Goal: Transaction & Acquisition: Purchase product/service

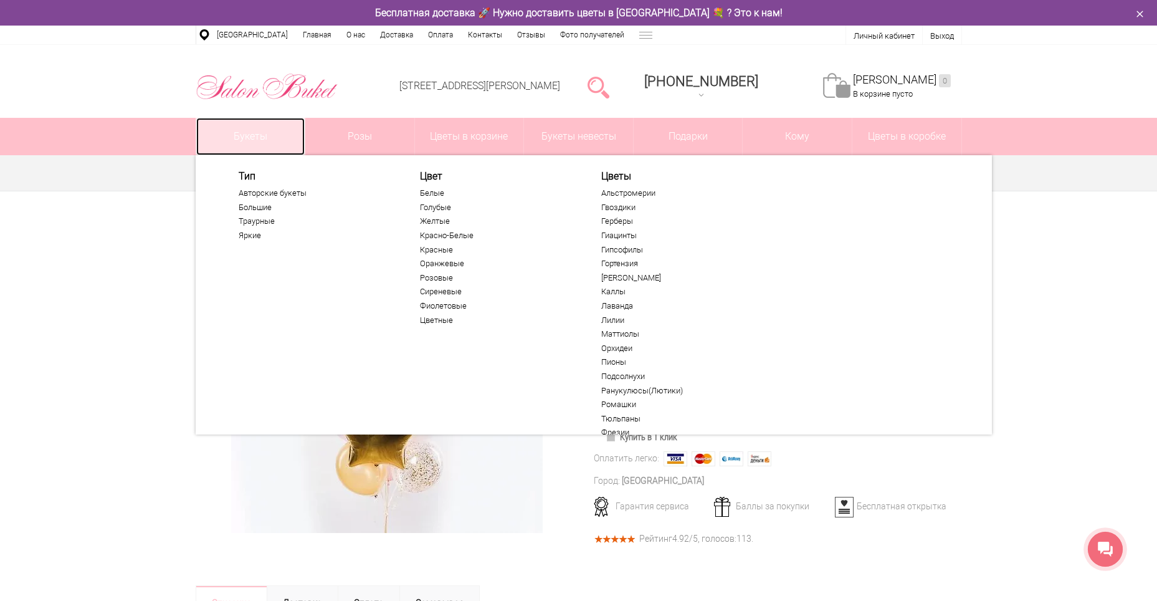
click at [270, 141] on link "Букеты" at bounding box center [250, 136] width 109 height 37
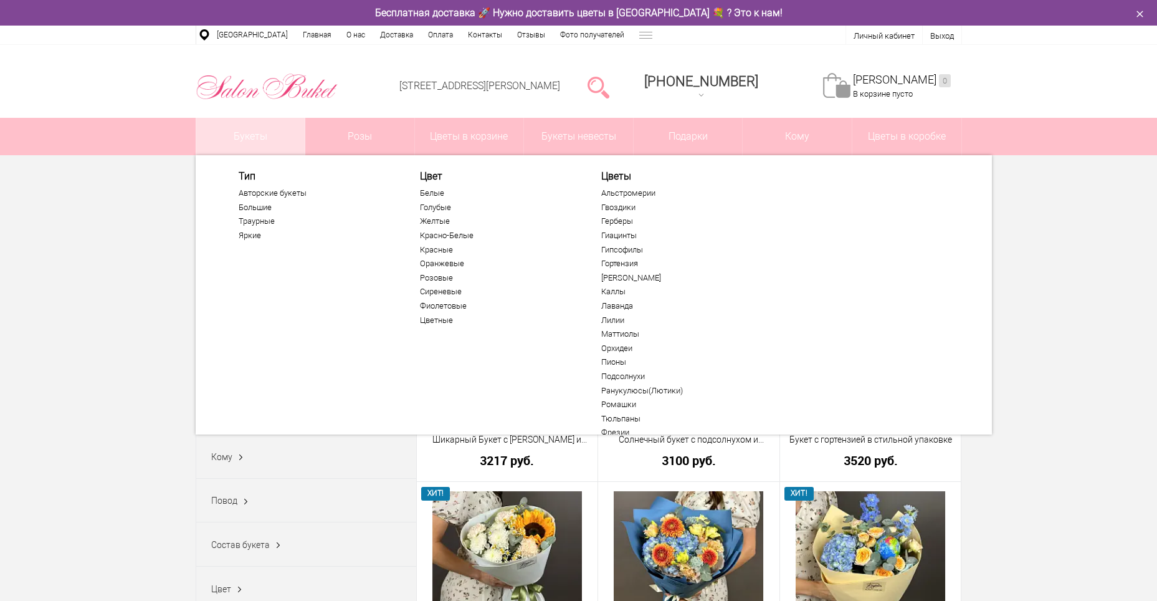
click at [263, 139] on link "Букеты" at bounding box center [250, 136] width 109 height 37
click at [256, 208] on link "Большие" at bounding box center [315, 208] width 153 height 10
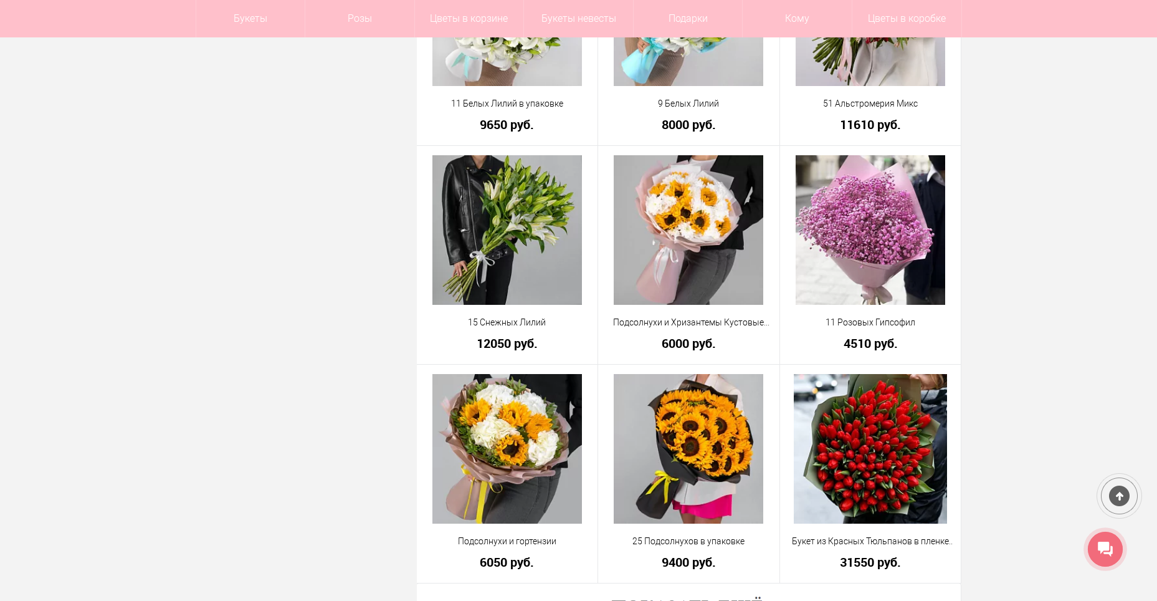
scroll to position [3291, 0]
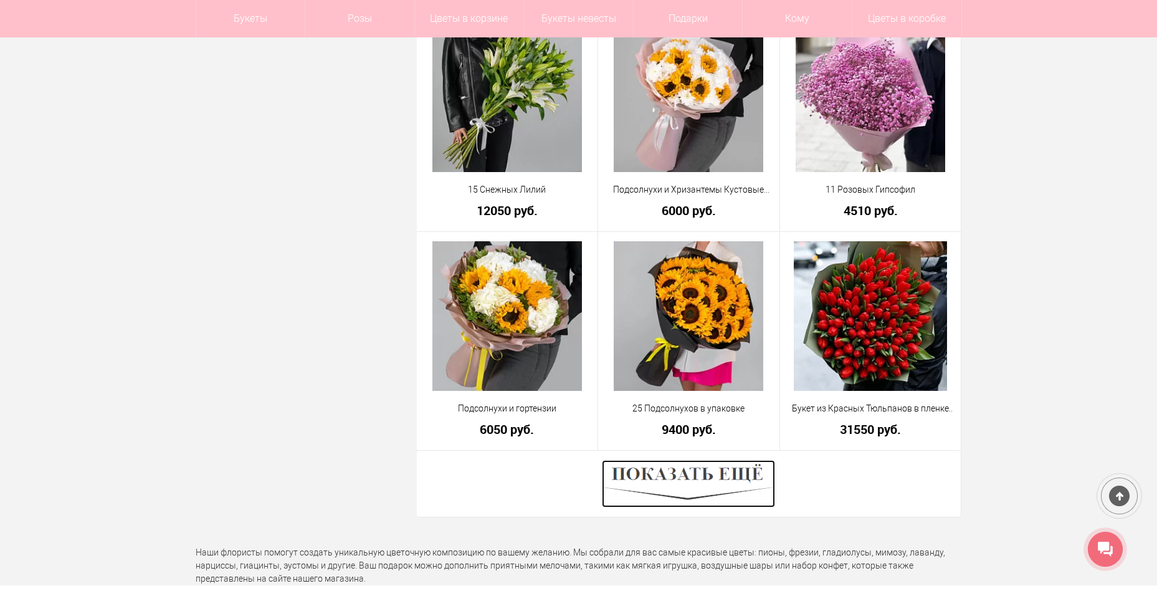
click at [690, 476] on img at bounding box center [688, 483] width 173 height 47
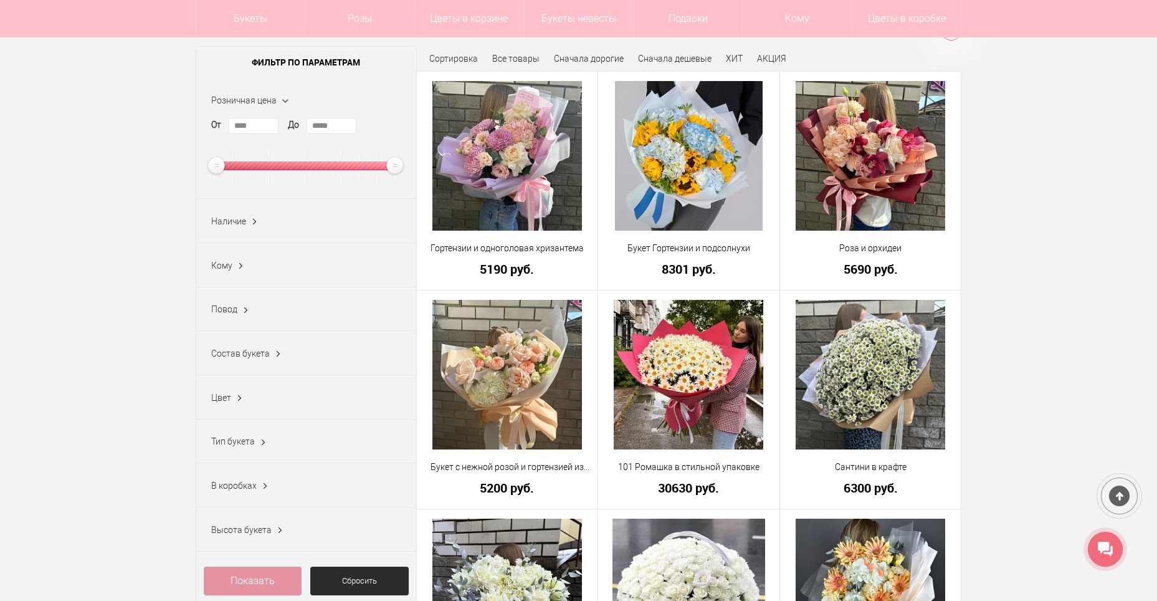
scroll to position [0, 0]
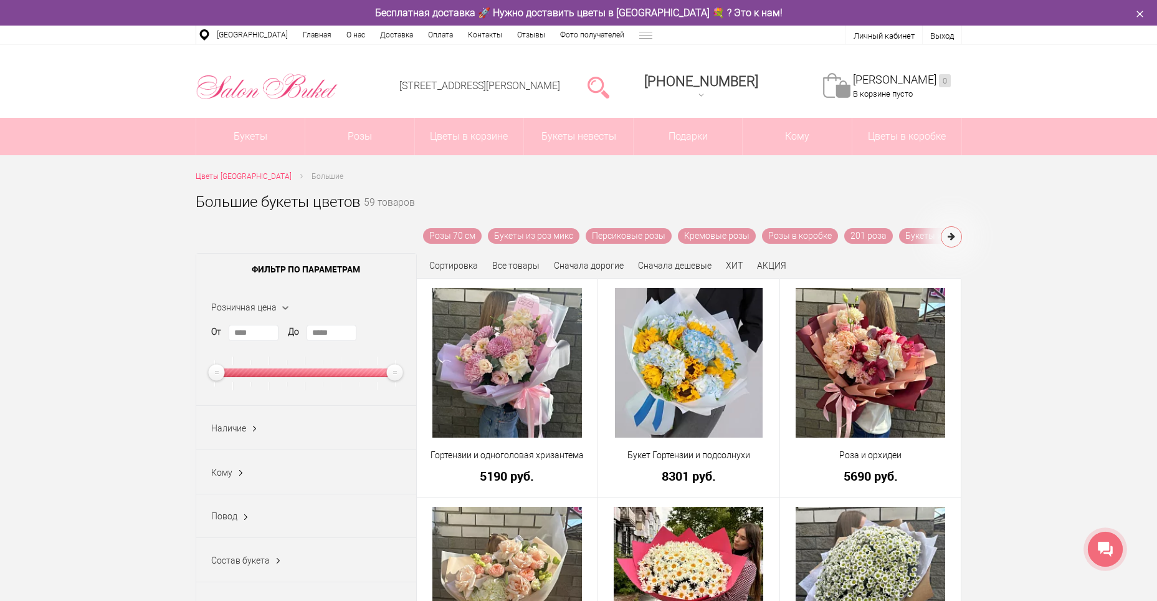
click at [227, 476] on span "Кому" at bounding box center [221, 472] width 21 height 10
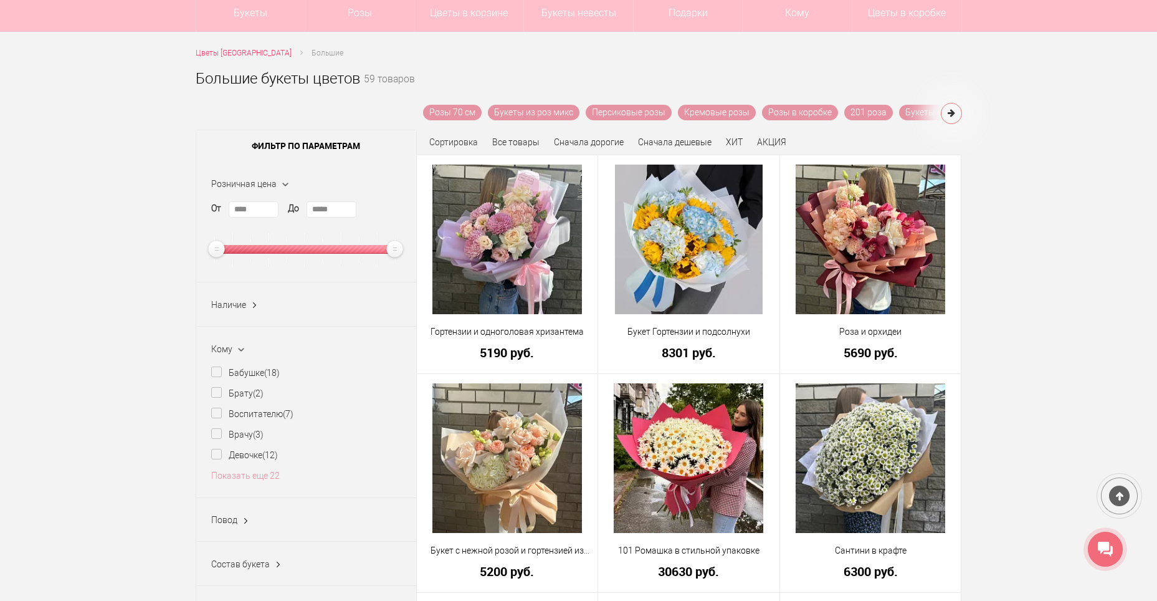
scroll to position [150, 0]
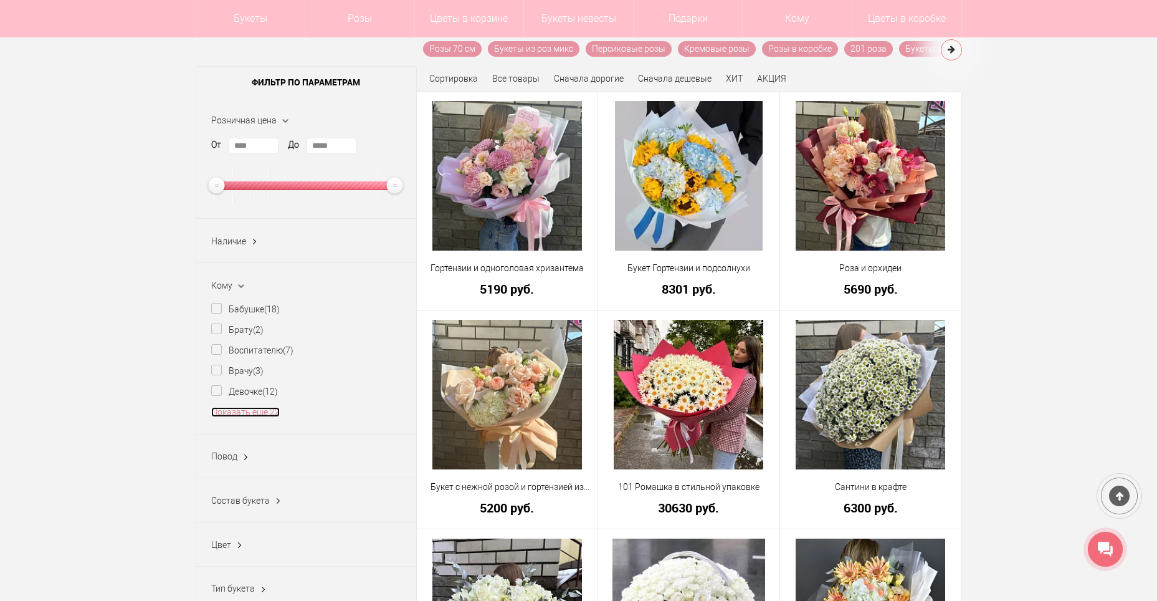
click at [265, 408] on link "Показать еще 22" at bounding box center [245, 412] width 69 height 10
click at [233, 510] on label "Коллеге (4)" at bounding box center [241, 515] width 61 height 13
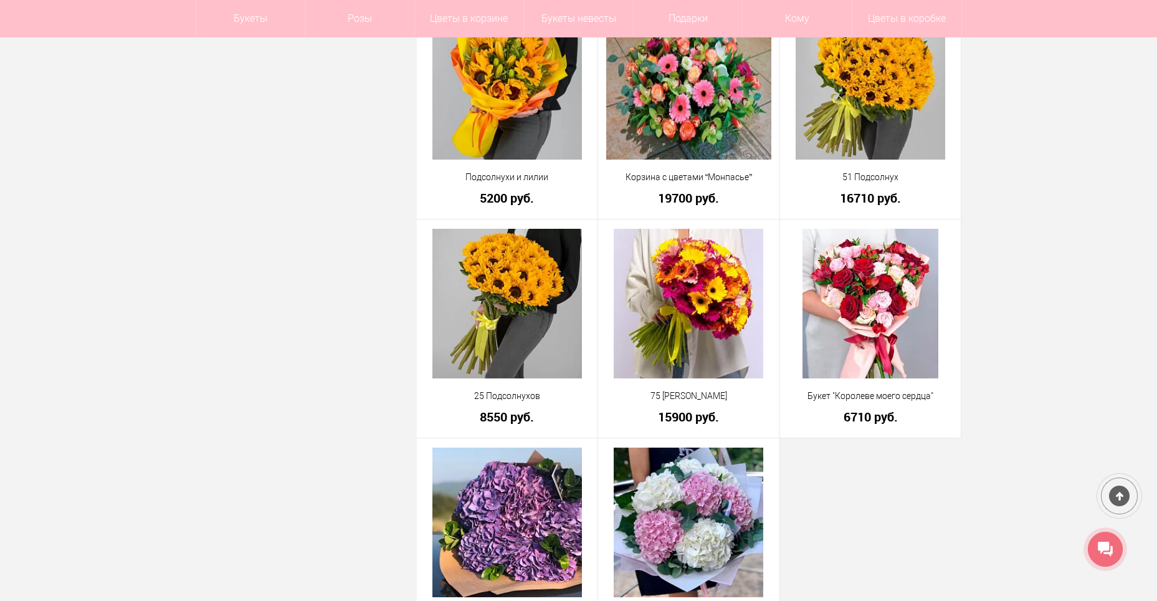
scroll to position [3964, 0]
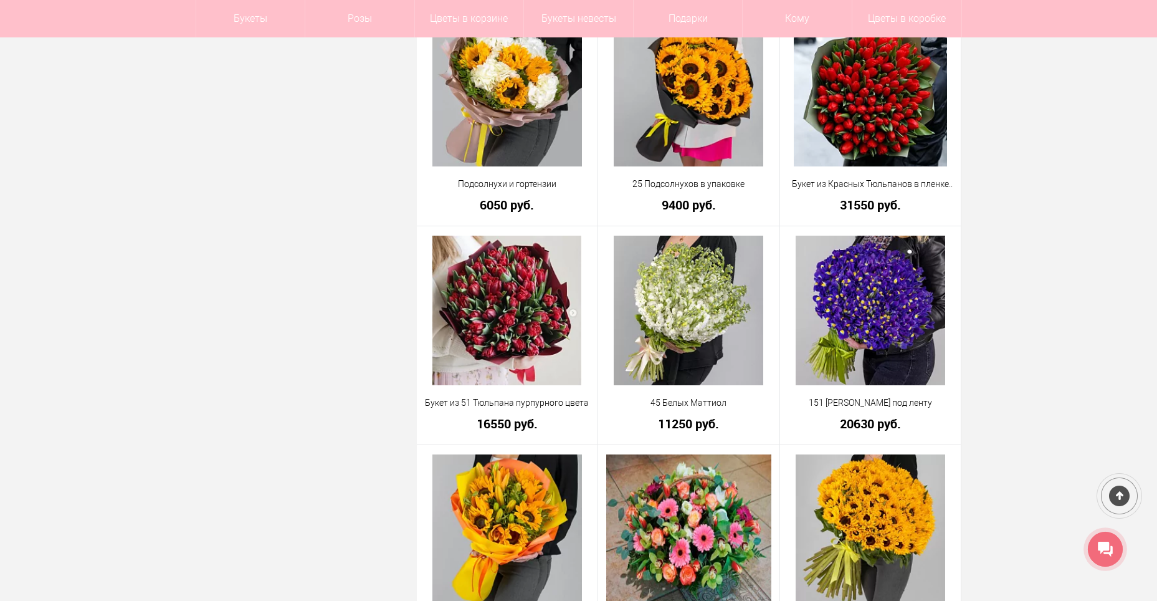
click at [1122, 497] on div at bounding box center [1119, 495] width 45 height 45
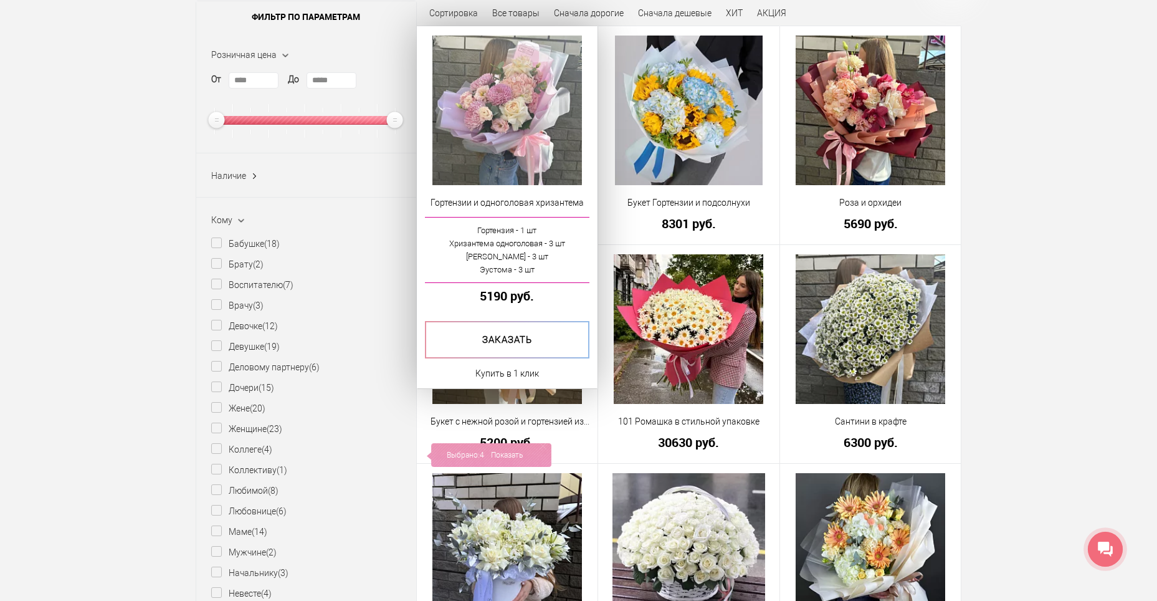
scroll to position [0, 0]
